Goal: Transaction & Acquisition: Purchase product/service

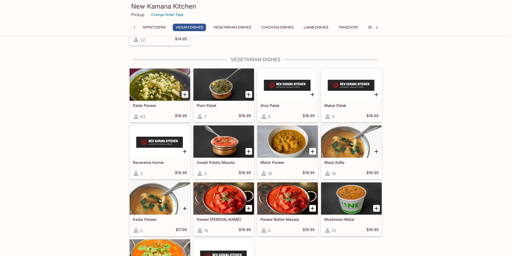
click at [230, 148] on div at bounding box center [224, 141] width 61 height 32
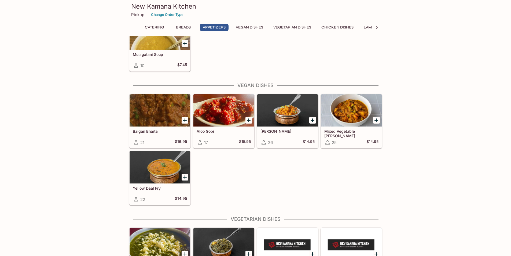
click at [145, 115] on div at bounding box center [160, 110] width 61 height 32
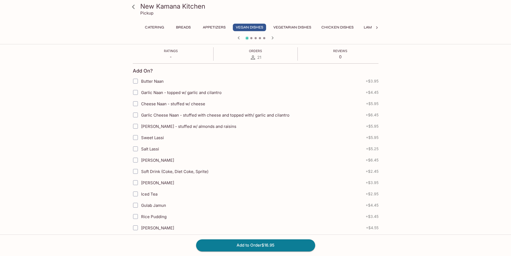
scroll to position [137, 0]
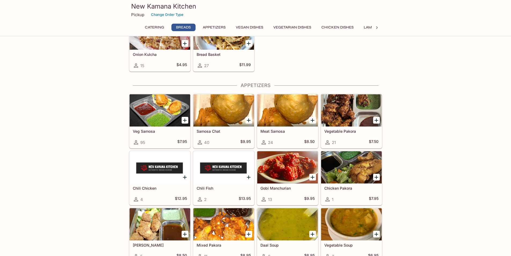
scroll to position [346, 0]
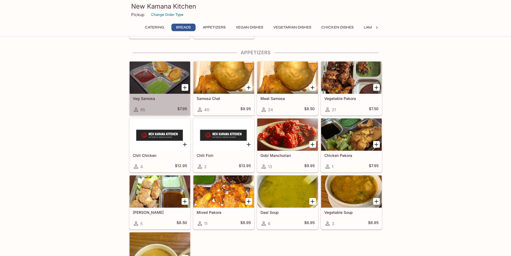
click at [160, 78] on div at bounding box center [160, 77] width 61 height 32
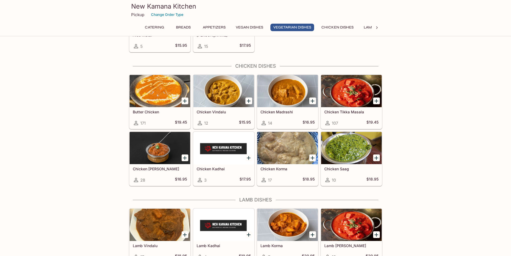
scroll to position [964, 0]
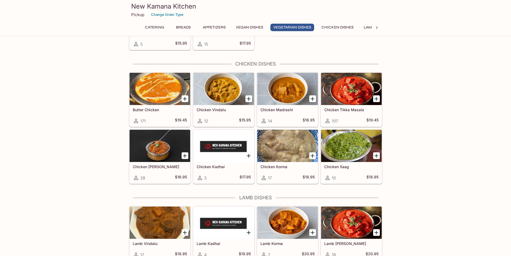
click at [353, 106] on div "Chicken Tikka Masala 107 $19.45" at bounding box center [351, 115] width 61 height 21
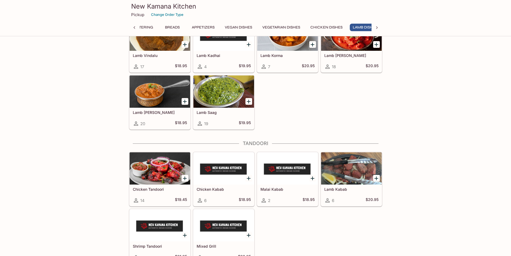
scroll to position [0, 22]
click at [159, 174] on div at bounding box center [160, 168] width 61 height 32
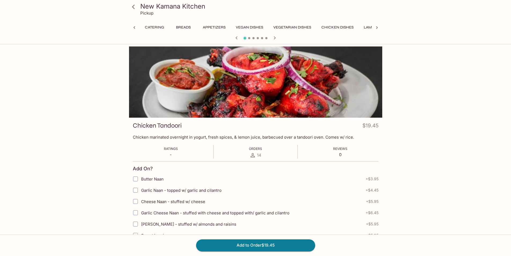
scroll to position [0, 52]
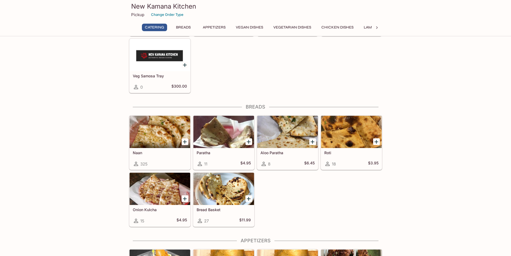
scroll to position [185, 0]
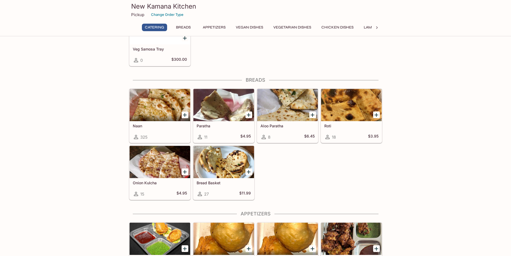
click at [230, 164] on div at bounding box center [224, 162] width 61 height 32
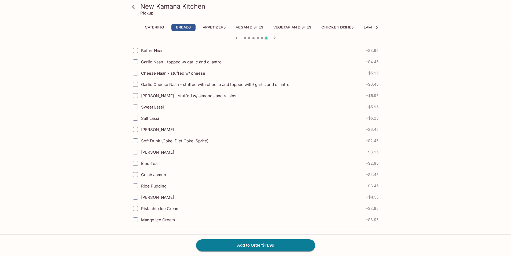
scroll to position [134, 0]
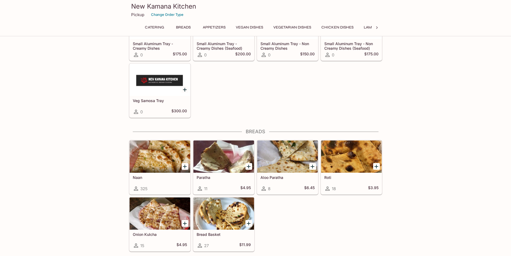
scroll to position [131, 0]
